Goal: Information Seeking & Learning: Check status

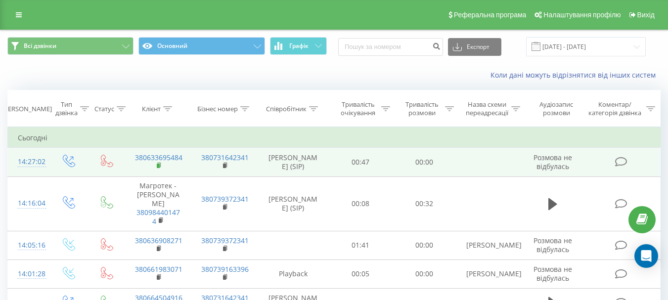
click at [157, 165] on rect at bounding box center [158, 166] width 3 height 4
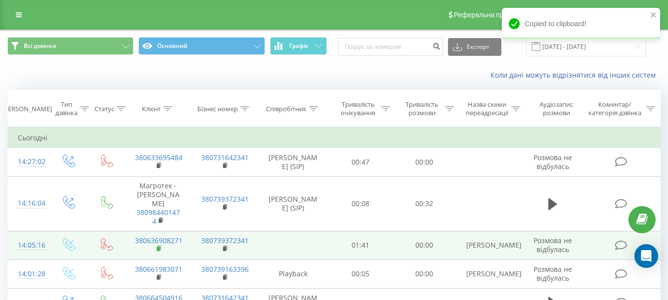
click at [159, 247] on rect at bounding box center [158, 249] width 3 height 4
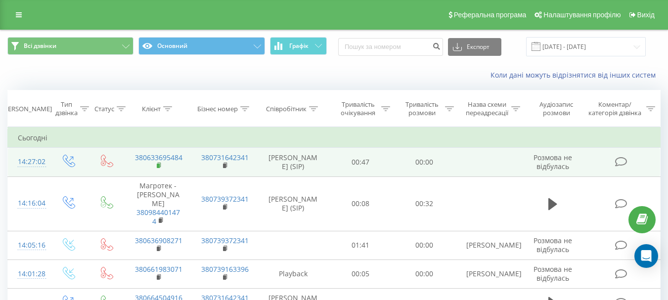
click at [160, 164] on icon at bounding box center [158, 165] width 3 height 4
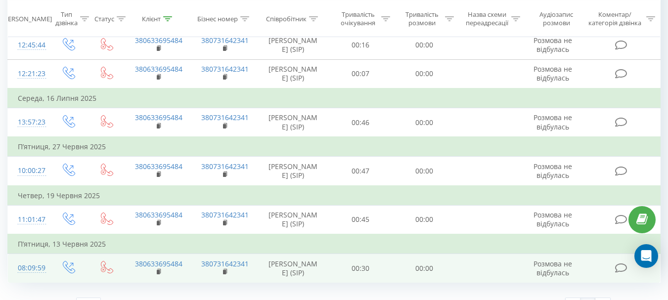
scroll to position [283, 0]
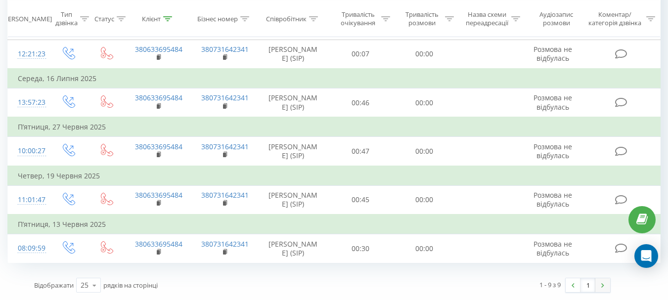
click at [607, 286] on link at bounding box center [603, 285] width 15 height 14
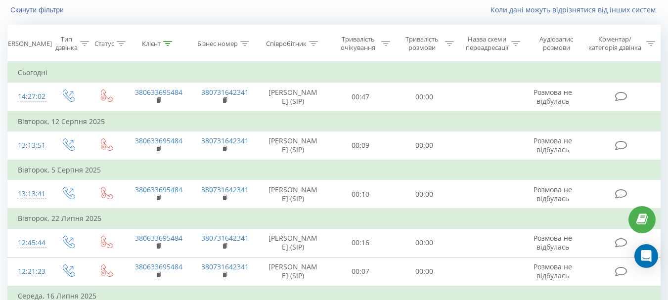
scroll to position [283, 0]
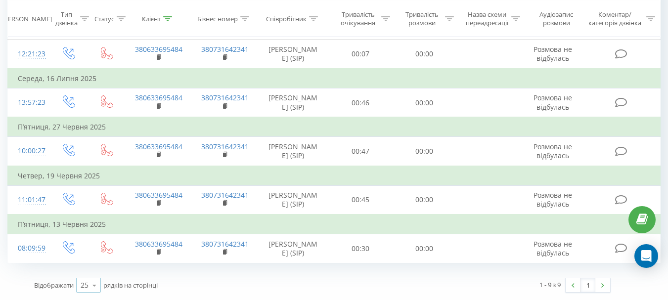
click at [93, 289] on icon at bounding box center [94, 285] width 15 height 19
click at [90, 271] on span "100" at bounding box center [87, 271] width 12 height 9
